Goal: Task Accomplishment & Management: Complete application form

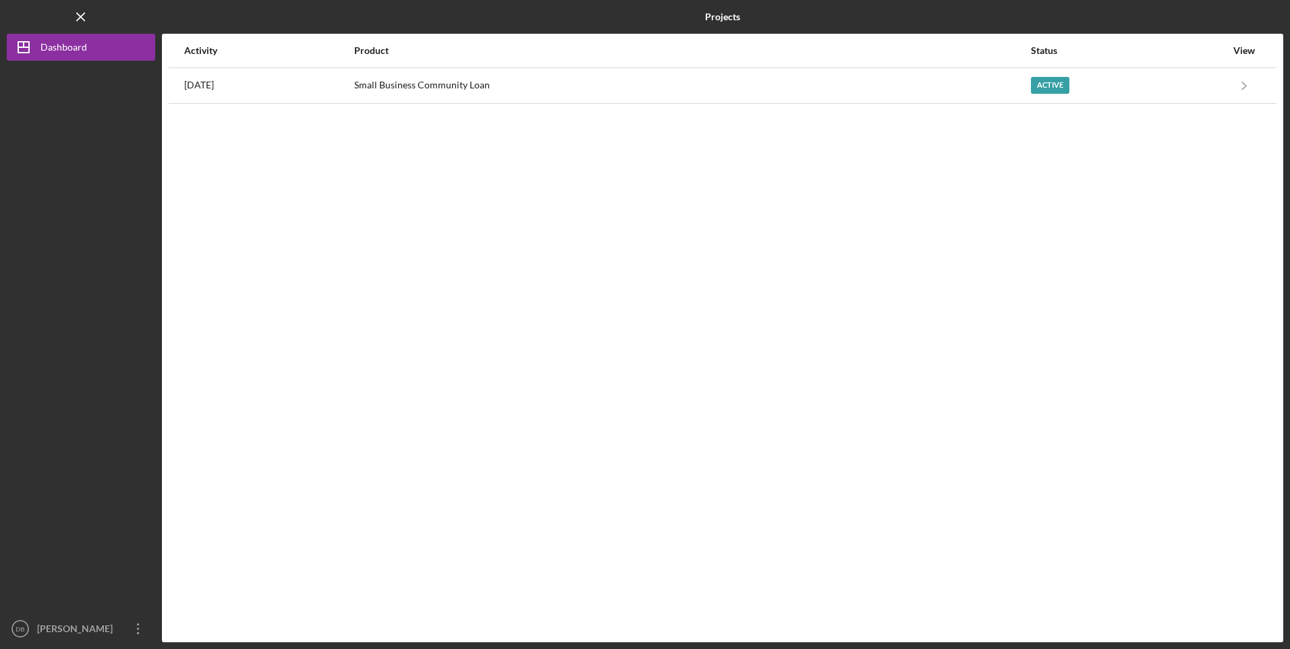
click at [687, 79] on div "Small Business Community Loan" at bounding box center [692, 86] width 676 height 34
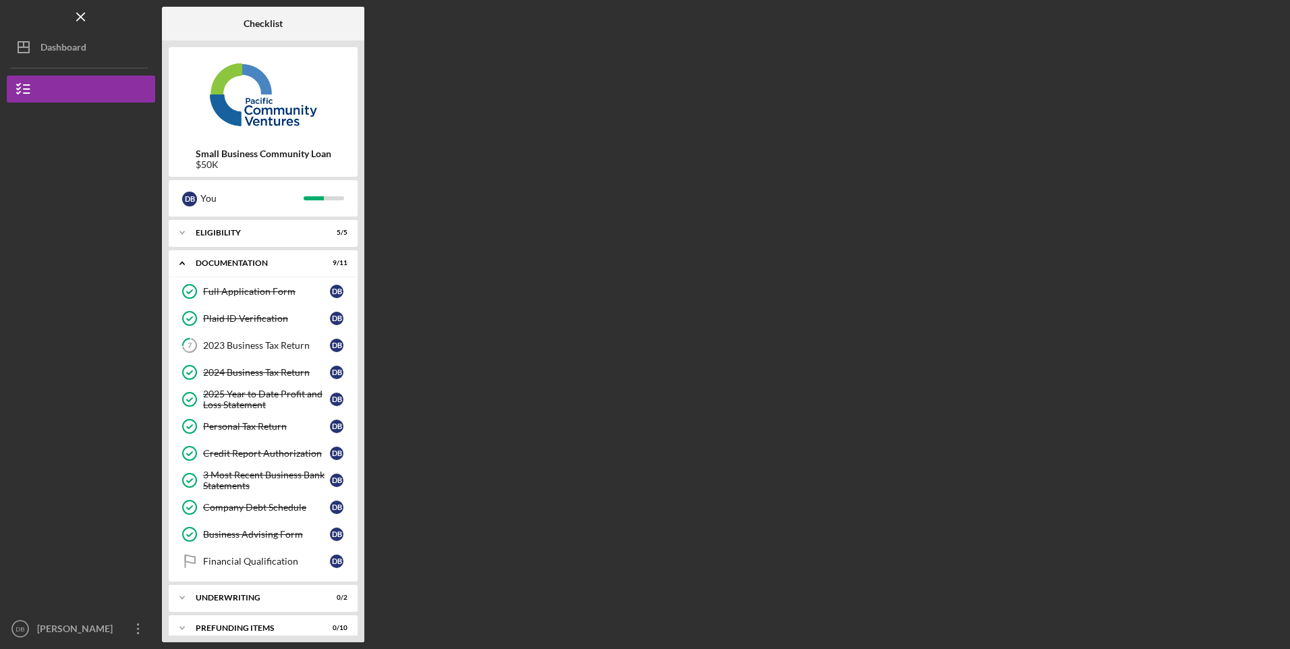
click at [291, 342] on div "2023 Business Tax Return" at bounding box center [266, 345] width 127 height 11
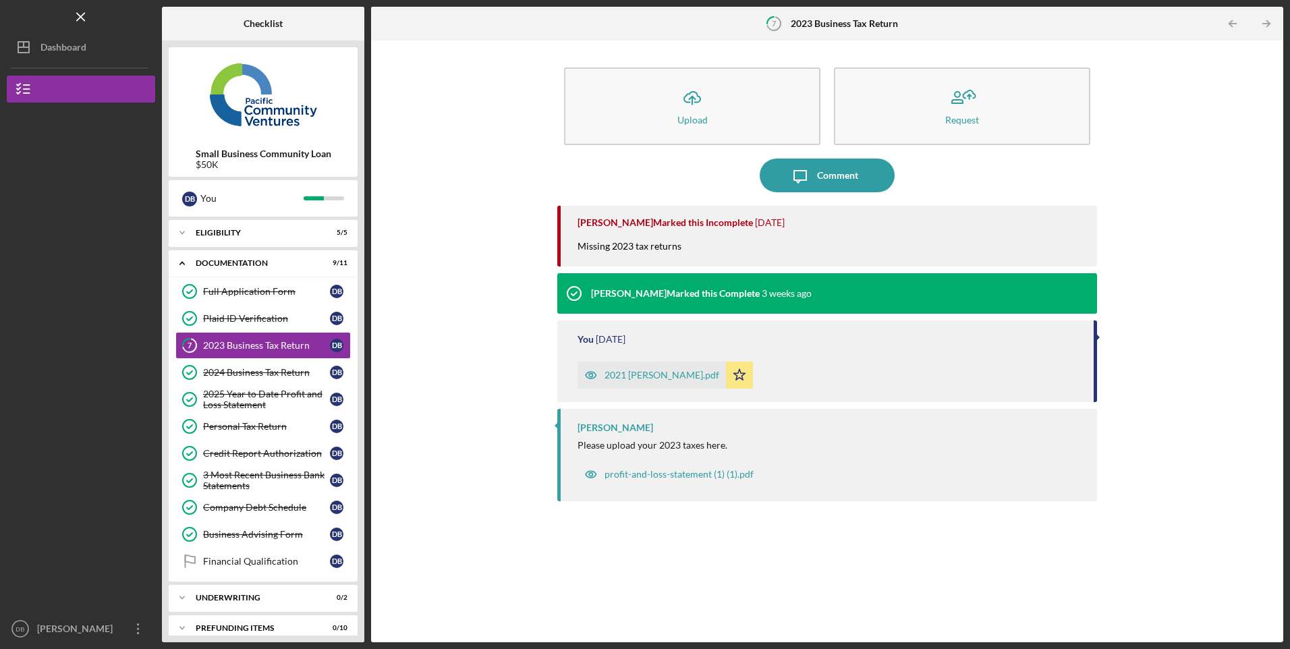
click at [518, 142] on div "Icon/Upload Upload Request Icon/Message Comment [PERSON_NAME] Marked this Incom…" at bounding box center [827, 341] width 899 height 589
click at [653, 111] on button "Icon/Upload Upload" at bounding box center [692, 106] width 256 height 78
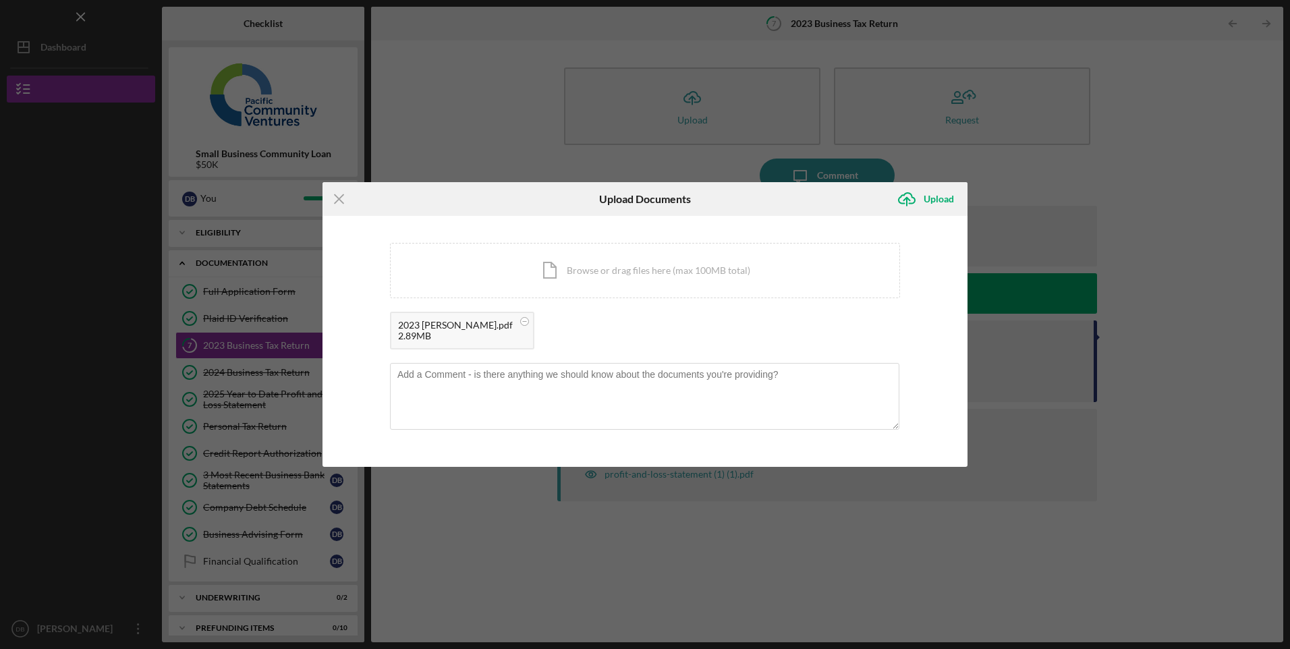
click at [940, 202] on div "Upload" at bounding box center [939, 199] width 30 height 27
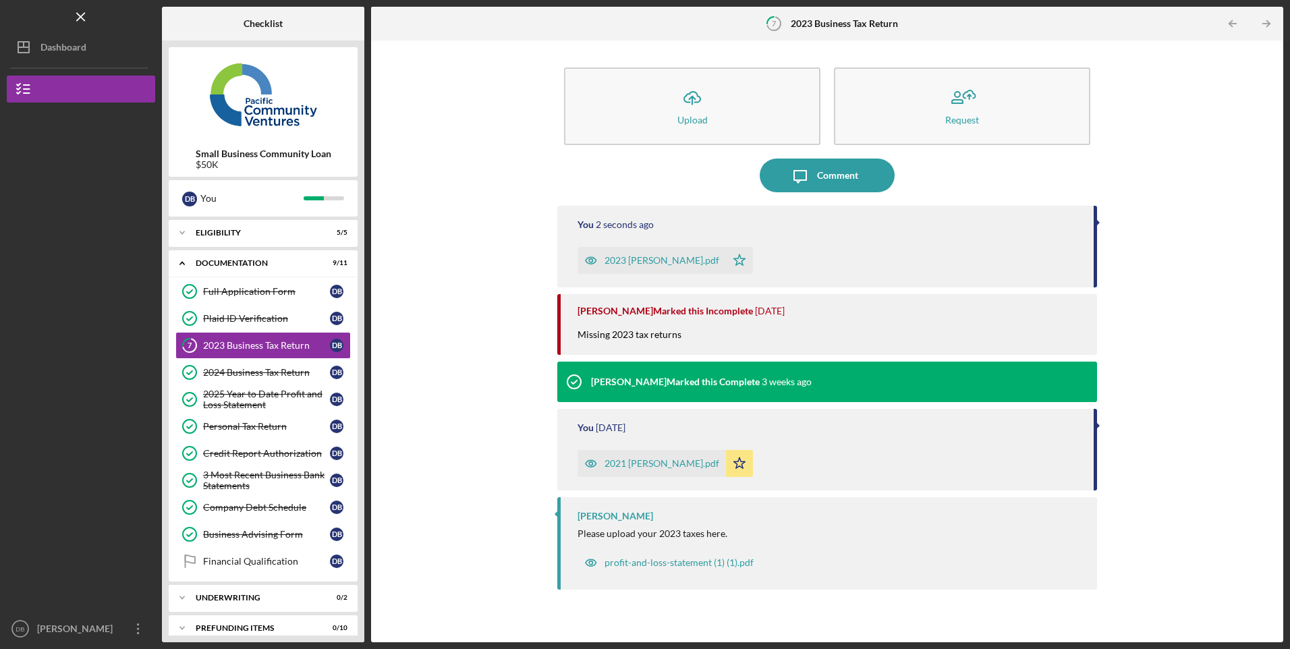
scroll to position [13, 0]
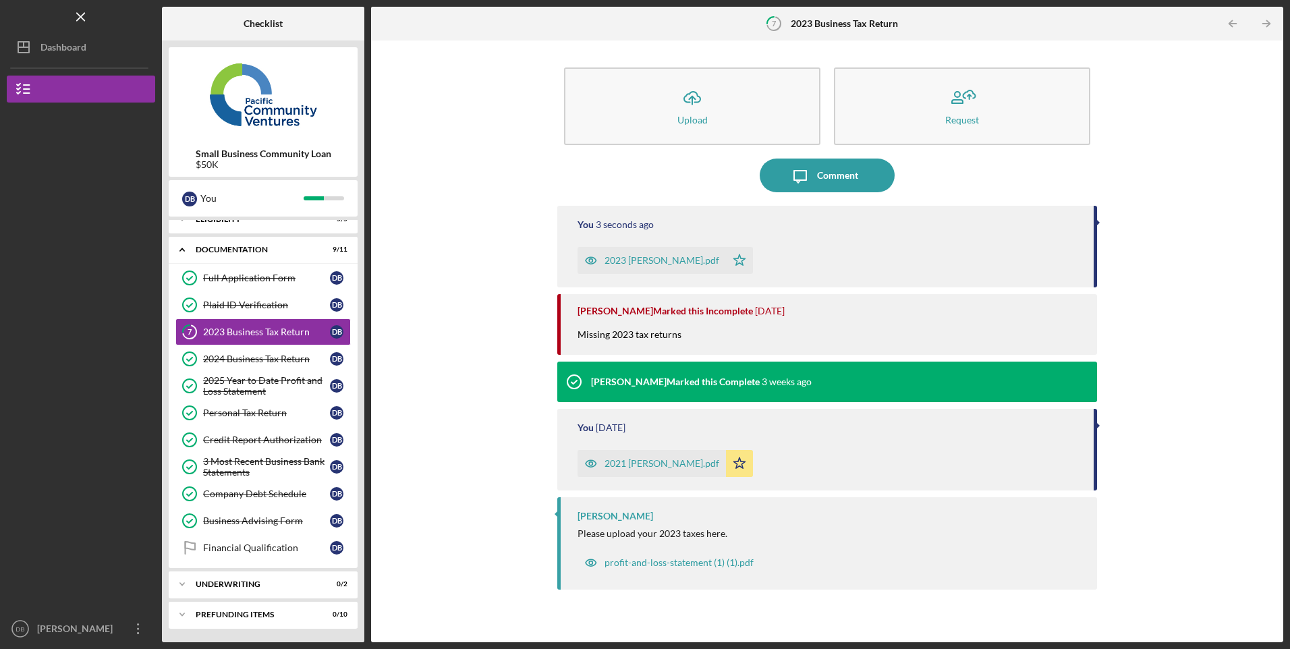
click at [54, 622] on div "[PERSON_NAME]" at bounding box center [78, 631] width 88 height 30
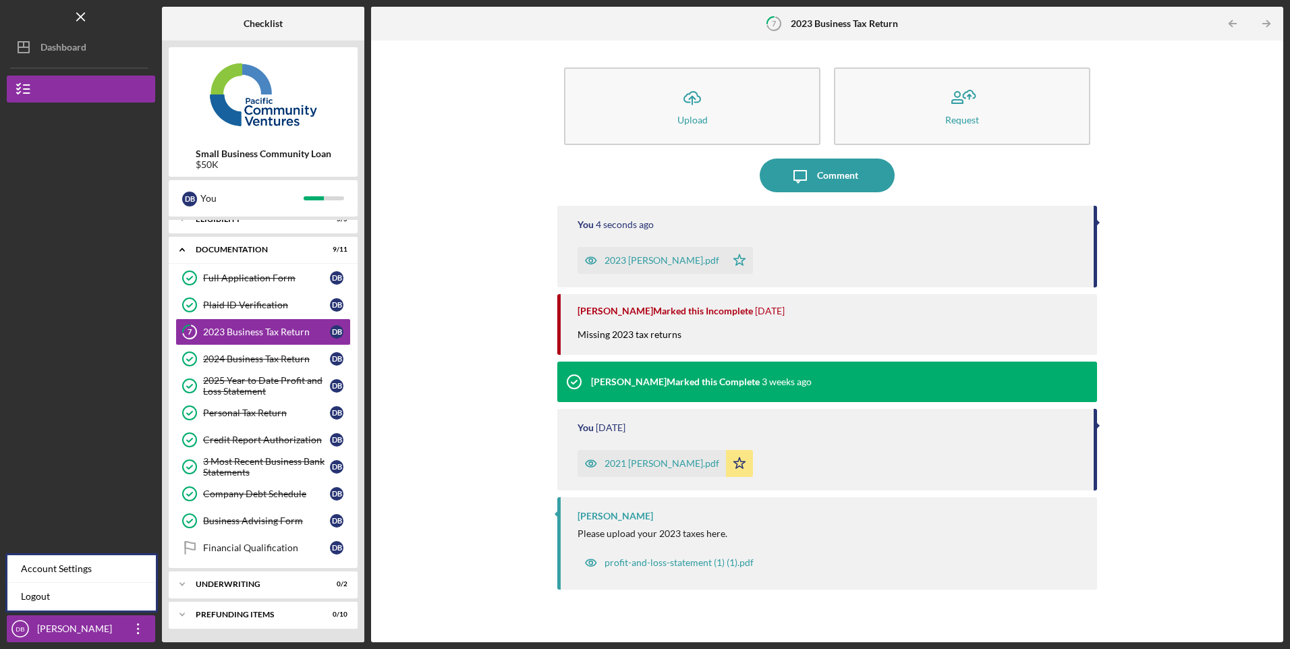
click at [65, 599] on link "Logout" at bounding box center [81, 597] width 148 height 28
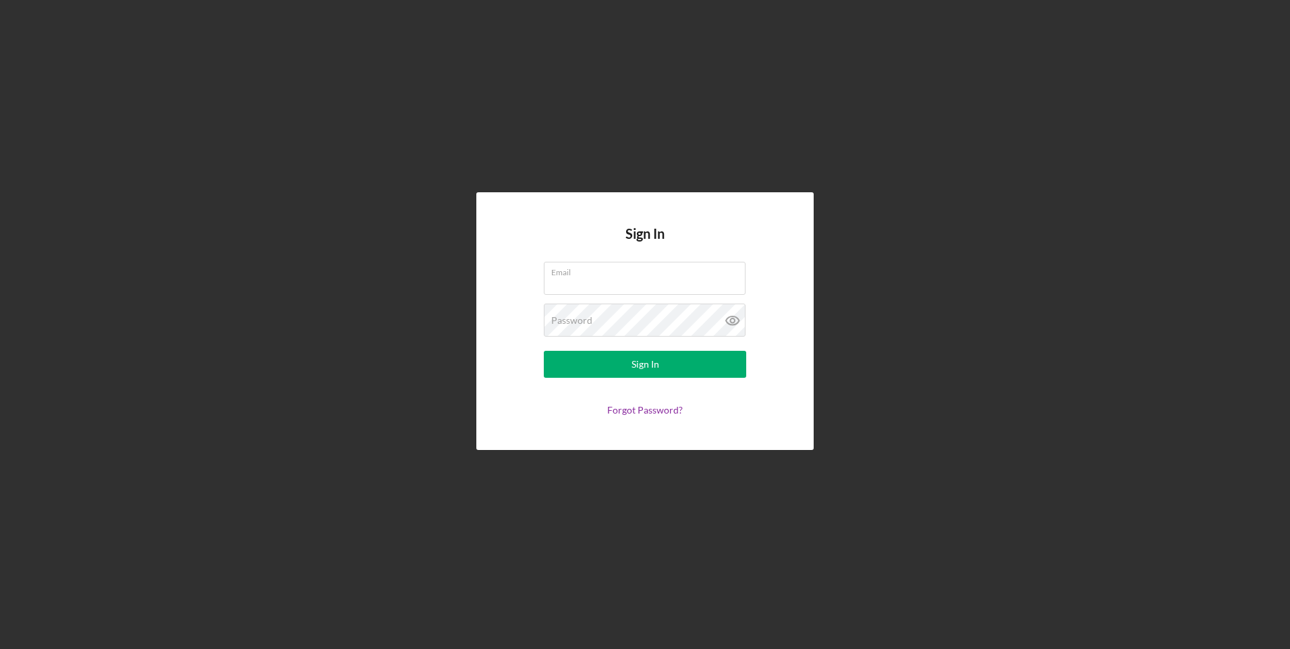
type input "[EMAIL_ADDRESS][DOMAIN_NAME]"
